Goal: Transaction & Acquisition: Purchase product/service

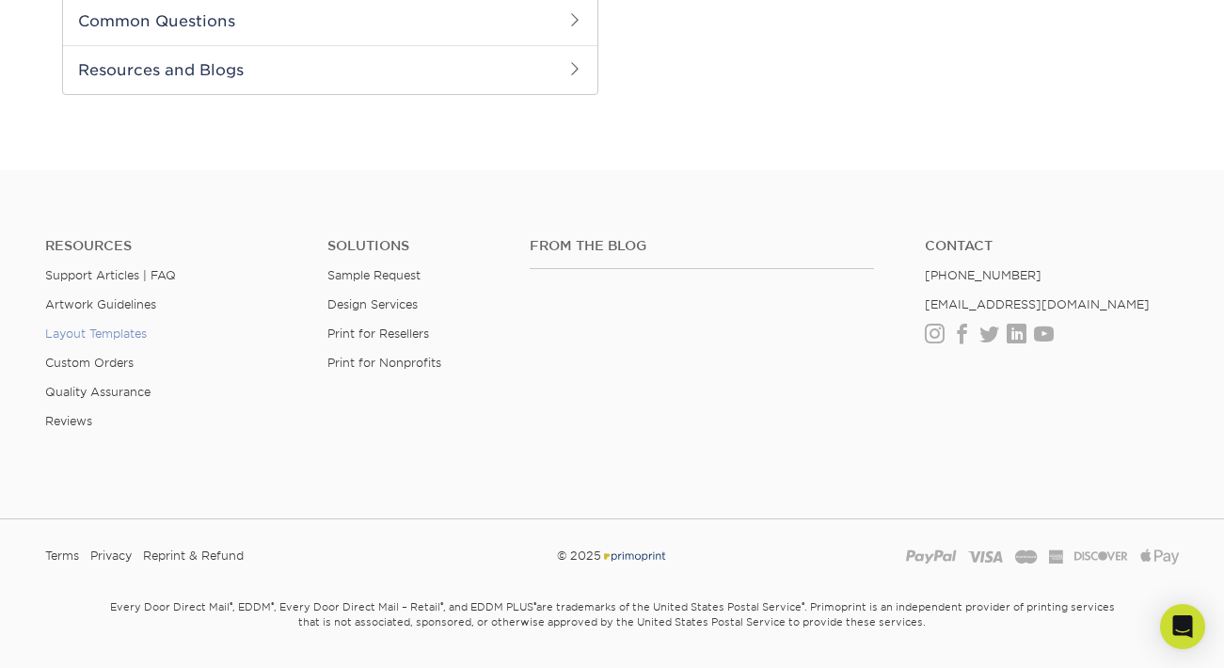
scroll to position [953, 0]
click at [124, 273] on link "Support Articles | FAQ" at bounding box center [110, 277] width 131 height 14
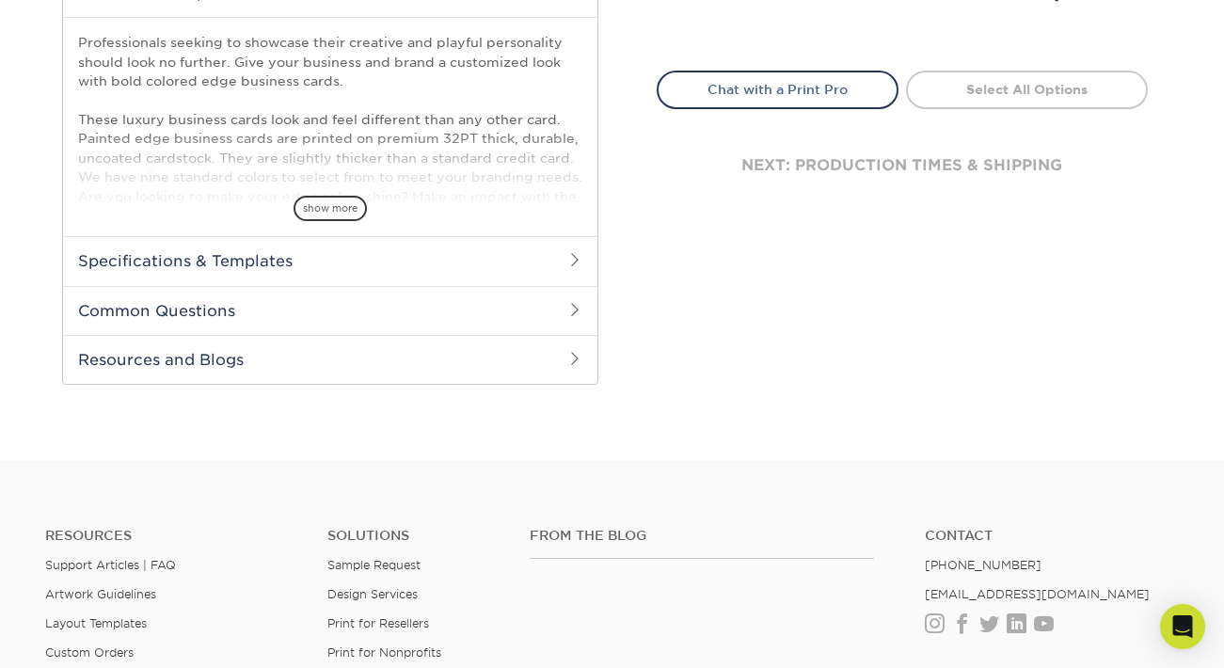
scroll to position [674, 0]
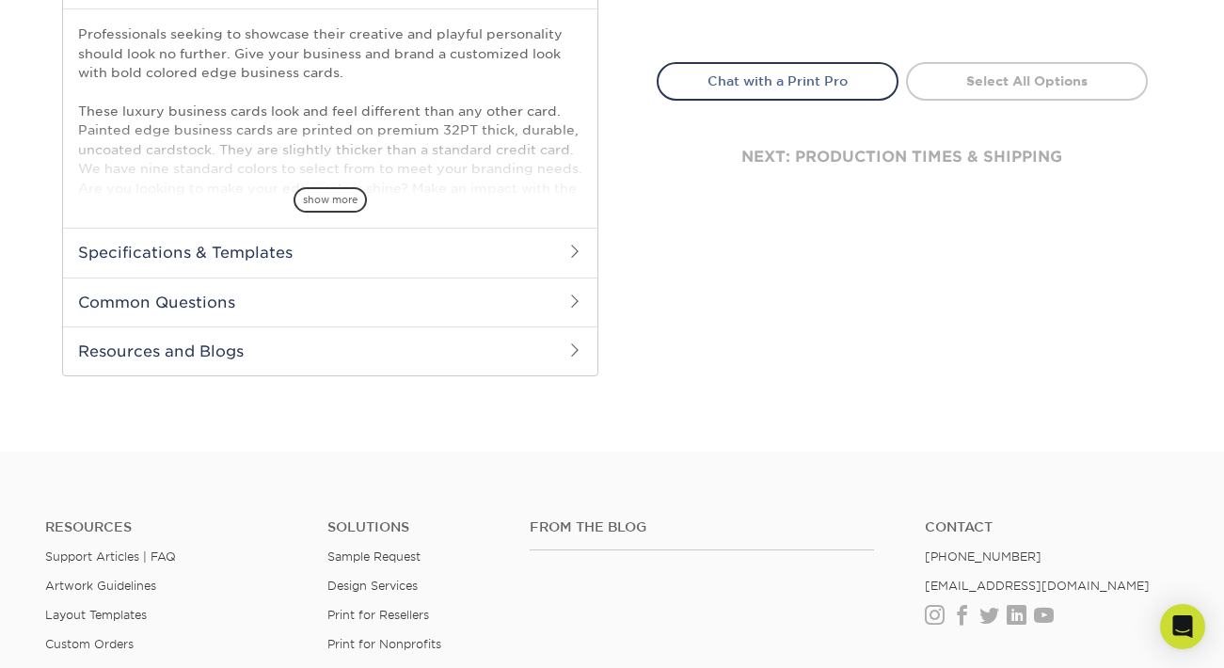
click at [548, 302] on h2 "Common Questions" at bounding box center [330, 302] width 534 height 49
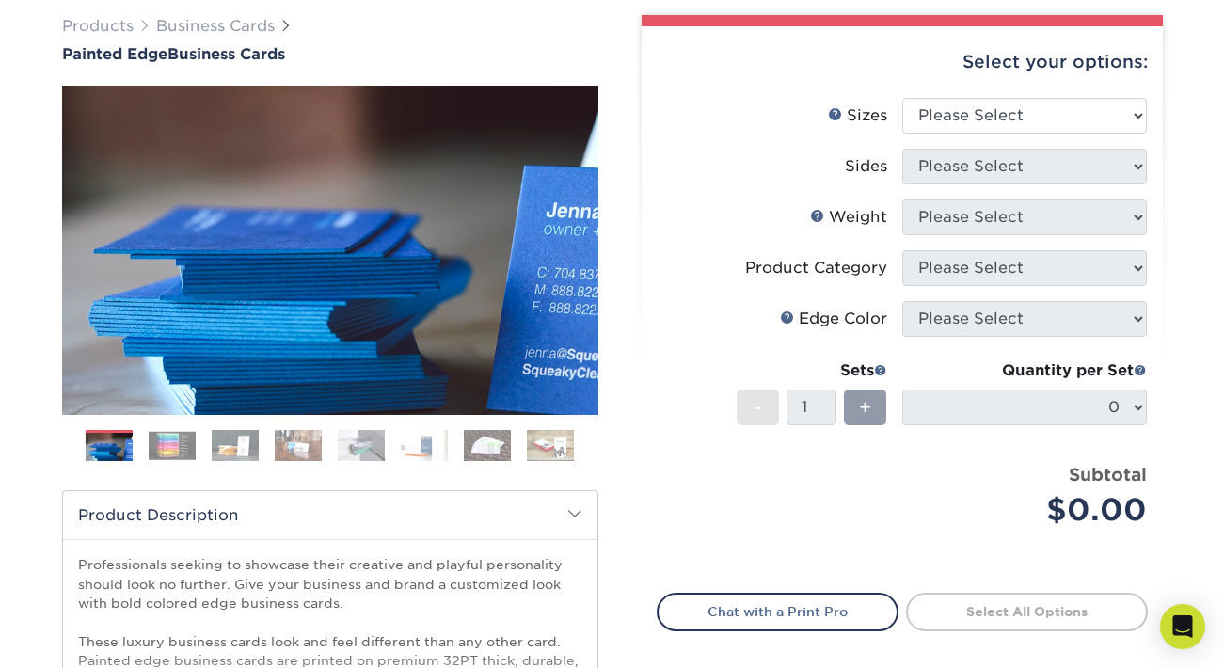
scroll to position [0, 0]
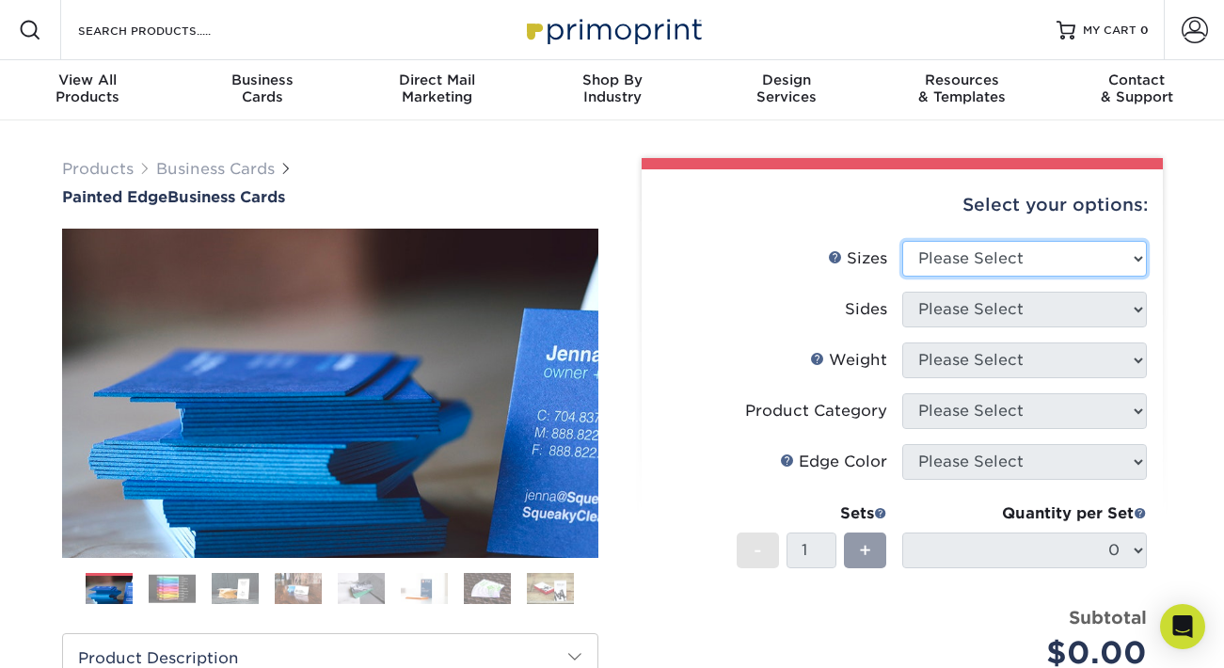
click at [1065, 266] on select "Please Select 2" x 3.5" - Standard 2.125" x 3.375" - European 2.5" x 2.5" - Squ…" at bounding box center [1024, 259] width 245 height 36
select select "2.12x3.38"
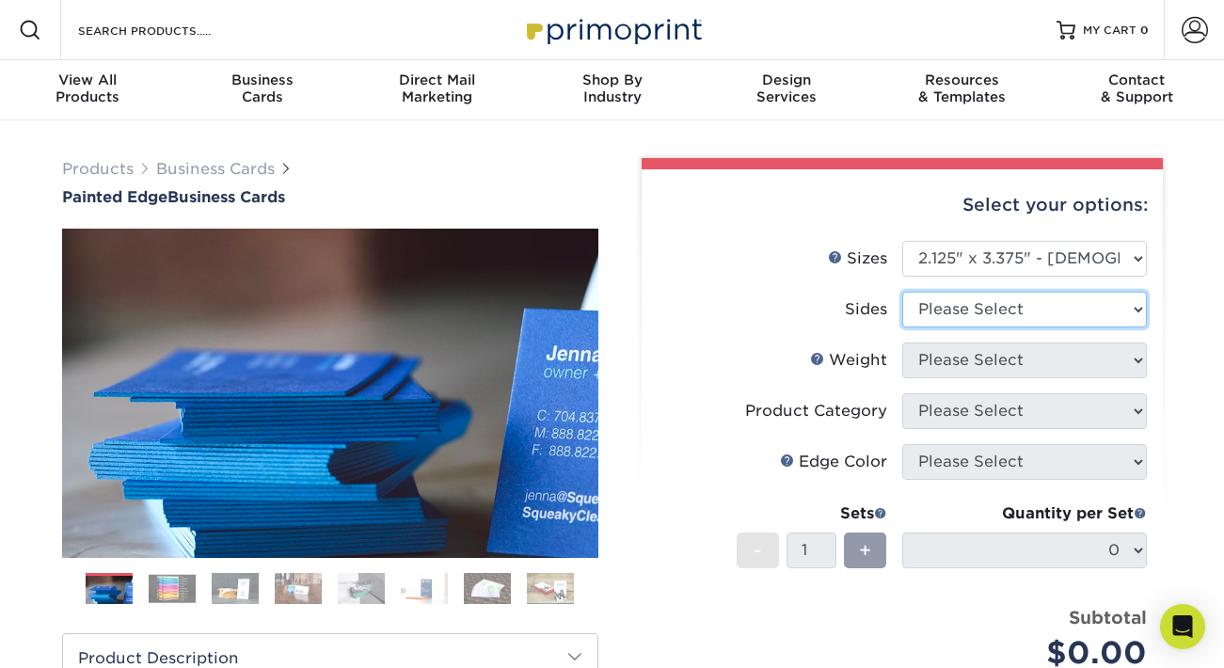
click at [1066, 308] on select "Please Select Print Both Sides Print Front Only" at bounding box center [1024, 310] width 245 height 36
select select "32d3c223-f82c-492b-b915-ba065a00862f"
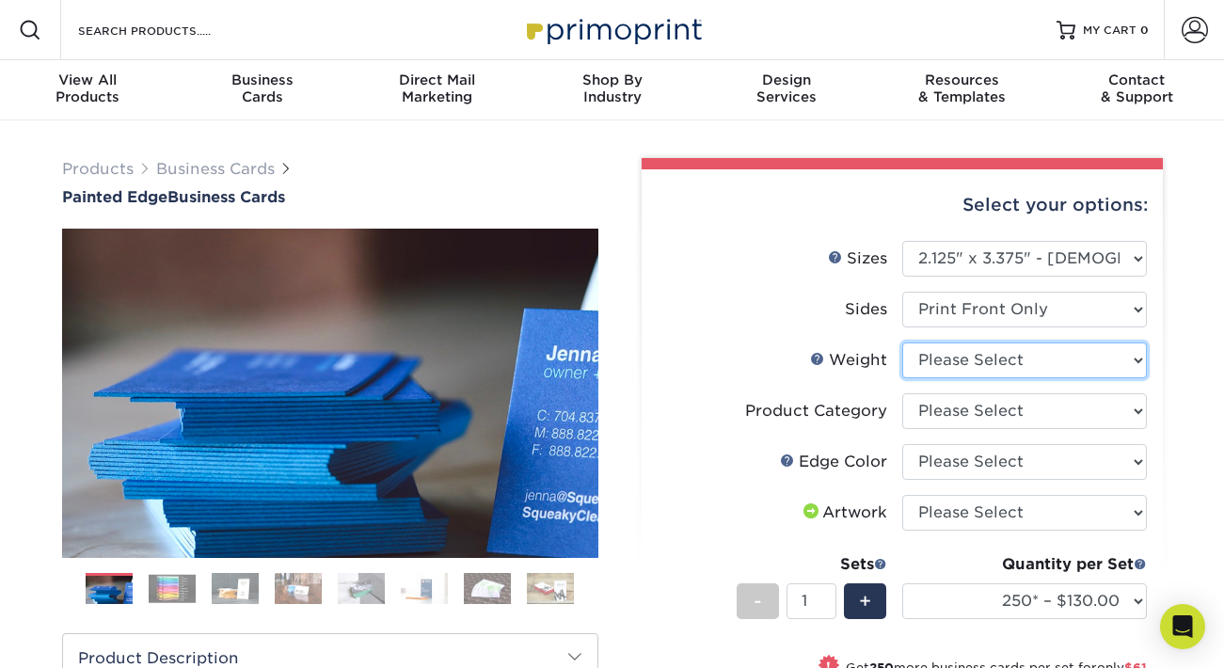
click at [1061, 361] on select "Please Select 32PTUC" at bounding box center [1024, 361] width 245 height 36
select select "32PTUC"
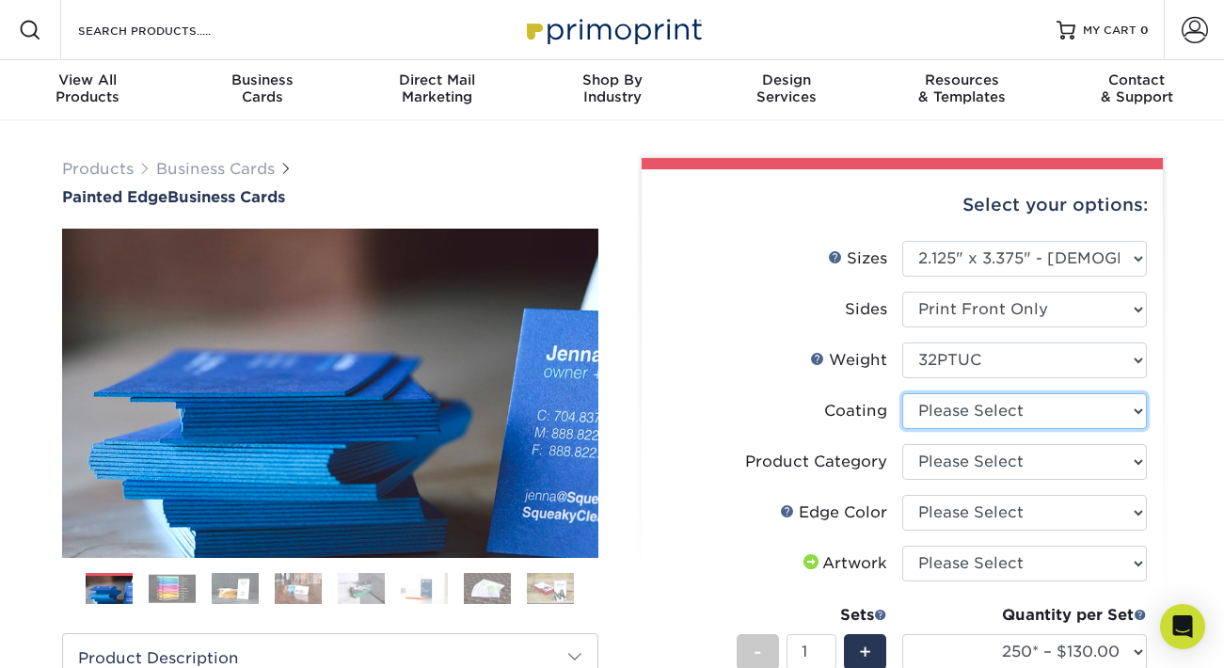
click at [1045, 409] on select at bounding box center [1024, 411] width 245 height 36
select select "3e7618de-abca-4bda-9f97-8b9129e913d8"
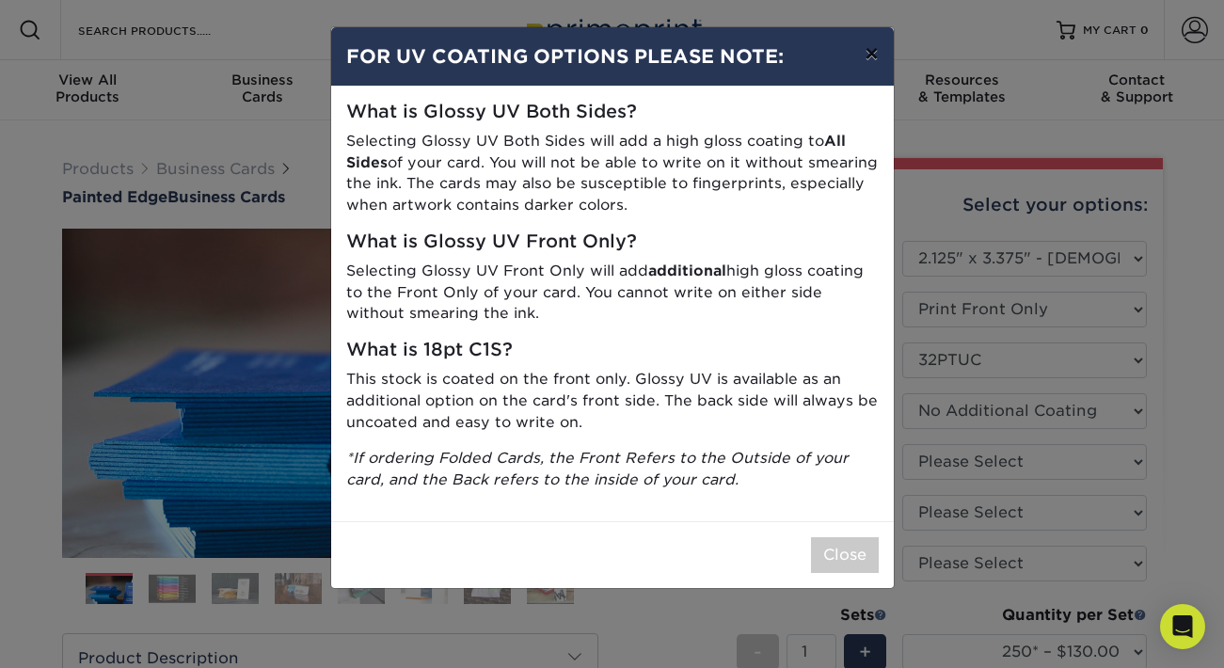
click at [869, 60] on button "×" at bounding box center [871, 53] width 43 height 53
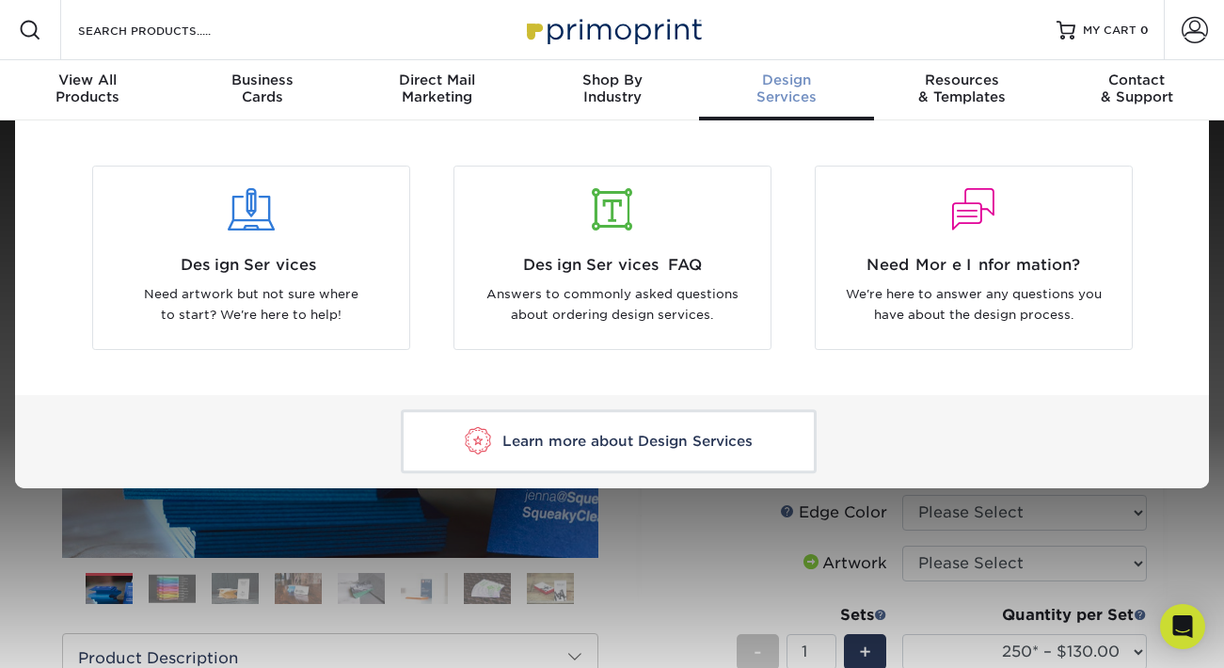
click at [989, 463] on div "Learn more about Design Services" at bounding box center [612, 441] width 1129 height 93
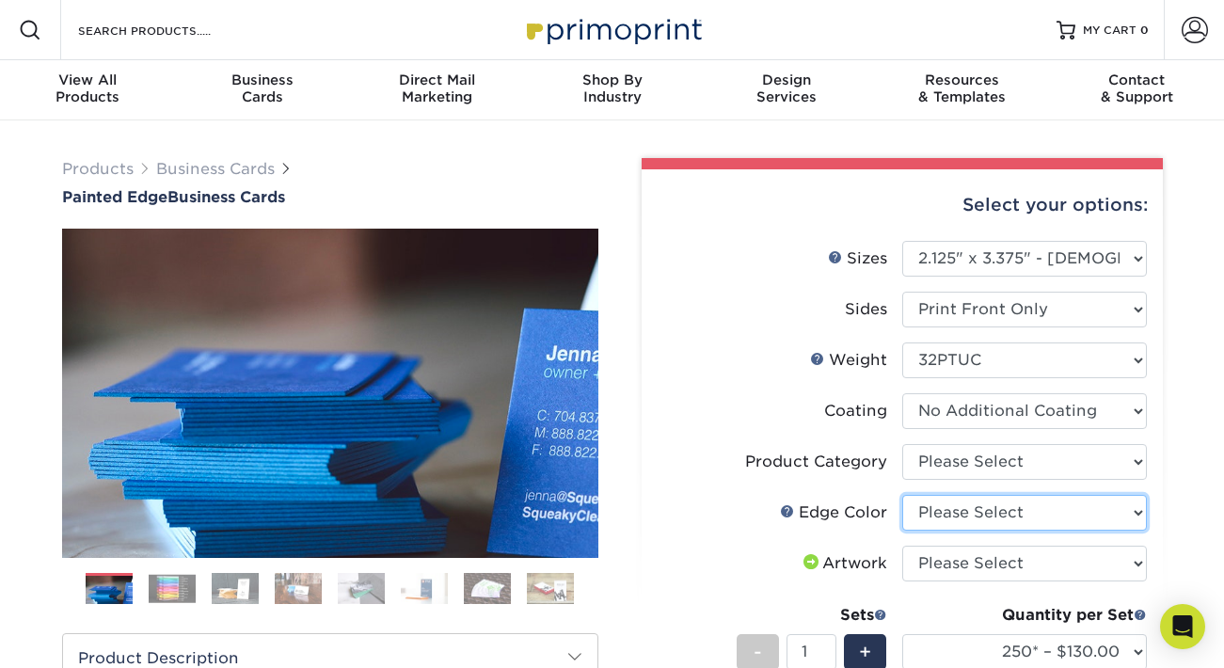
click at [983, 509] on select "Please Select Charcoal Black Brown Blue Pearlescent Blue Pearlescent Gold Pearl…" at bounding box center [1024, 513] width 245 height 36
select select "10e26518-5367-427e-ae74-75a27635cd39"
click at [263, 88] on div "Business Cards" at bounding box center [262, 89] width 175 height 34
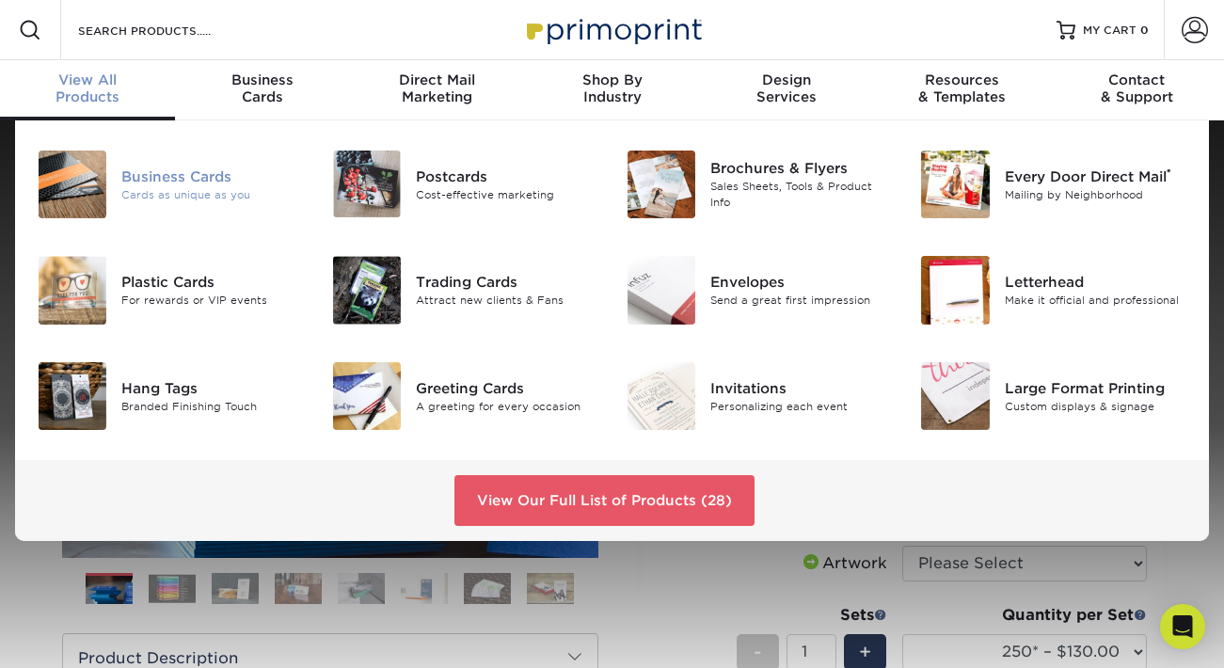
click at [171, 178] on div "Business Cards" at bounding box center [212, 177] width 183 height 21
